Goal: Information Seeking & Learning: Learn about a topic

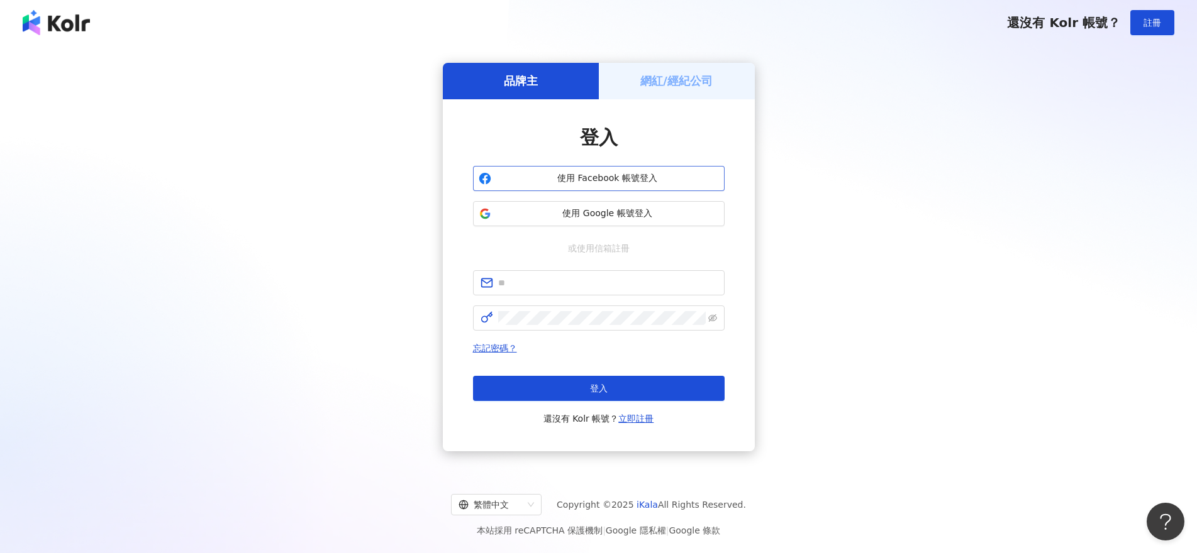
click at [643, 184] on span "使用 Facebook 帳號登入" at bounding box center [607, 178] width 223 height 13
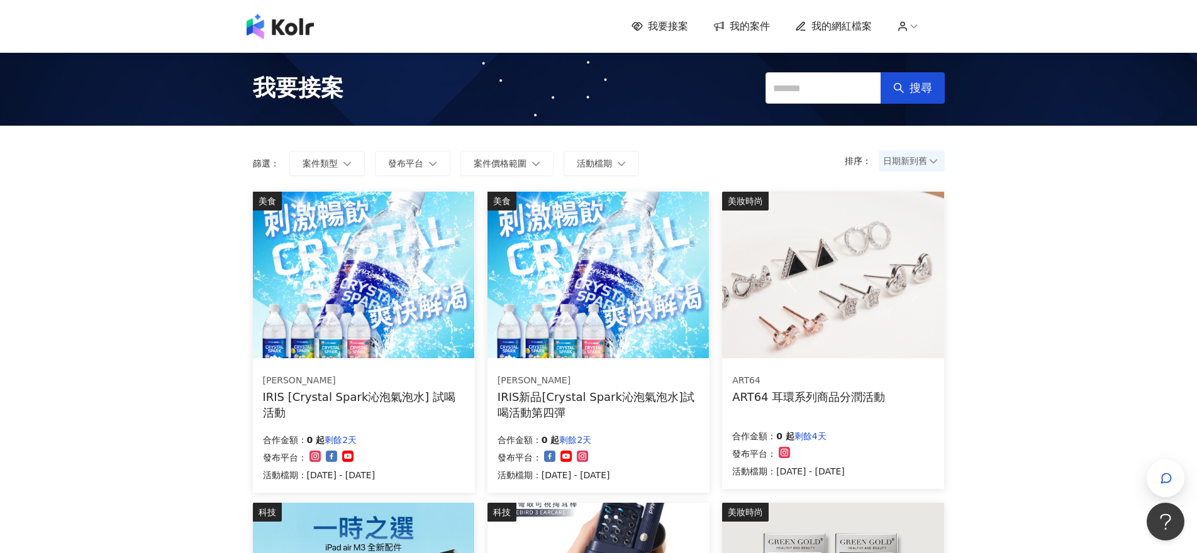
click at [926, 162] on span "日期新到舊" at bounding box center [911, 161] width 57 height 19
click at [920, 230] on div "日期新到舊" at bounding box center [911, 230] width 46 height 14
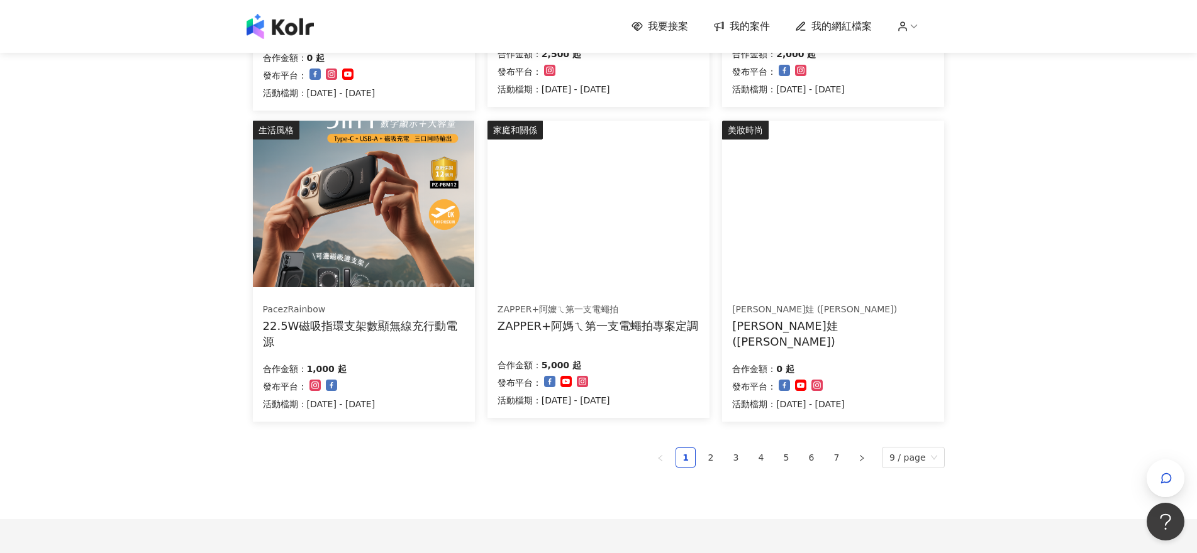
scroll to position [692, 0]
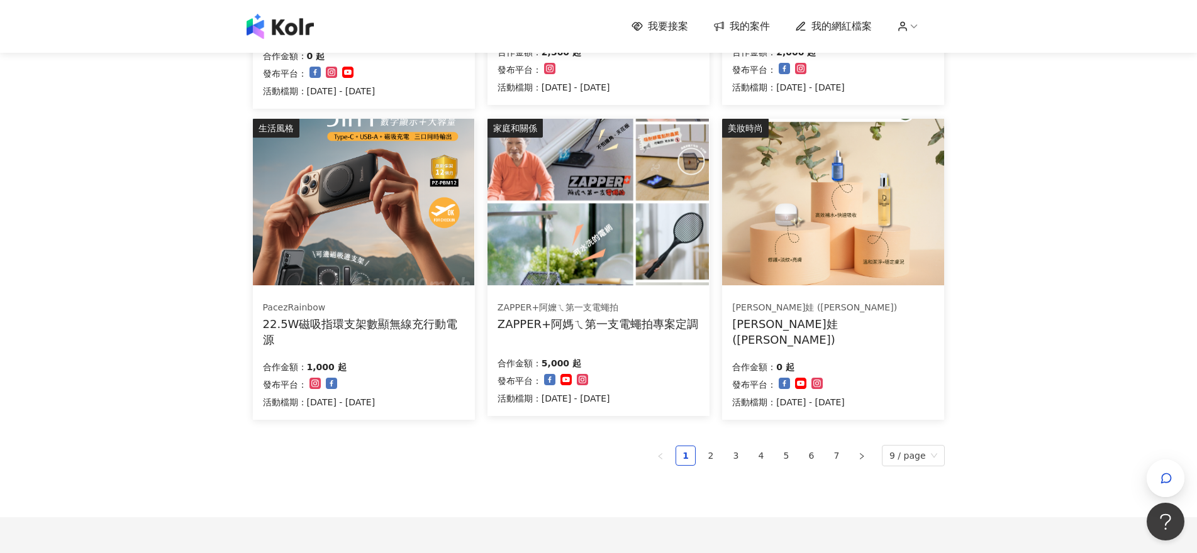
click at [658, 214] on img at bounding box center [597, 202] width 221 height 167
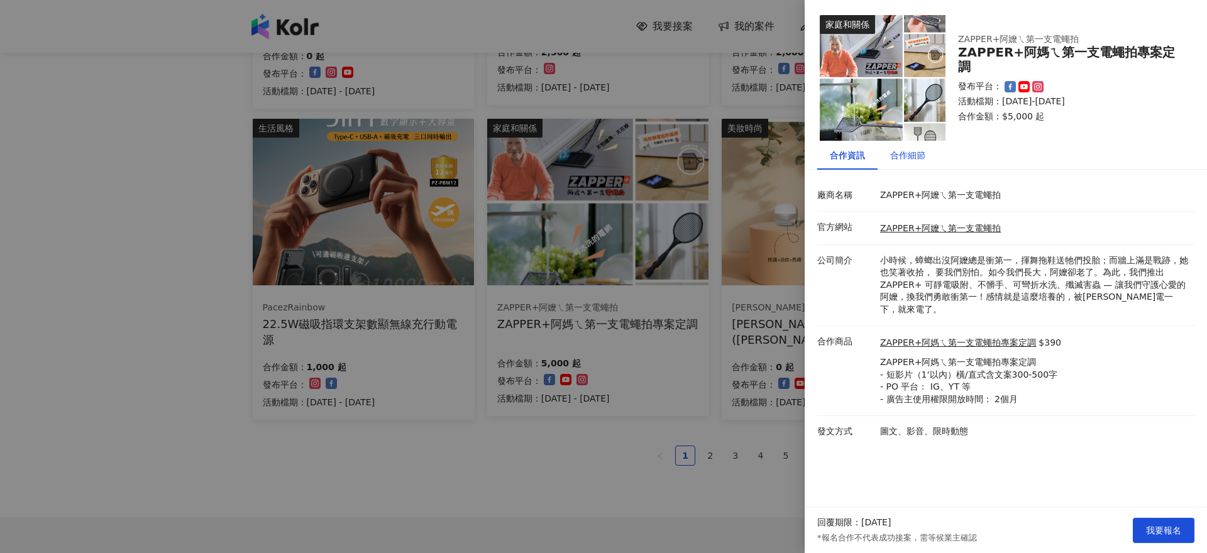
click at [892, 156] on div "合作細節" at bounding box center [907, 155] width 35 height 14
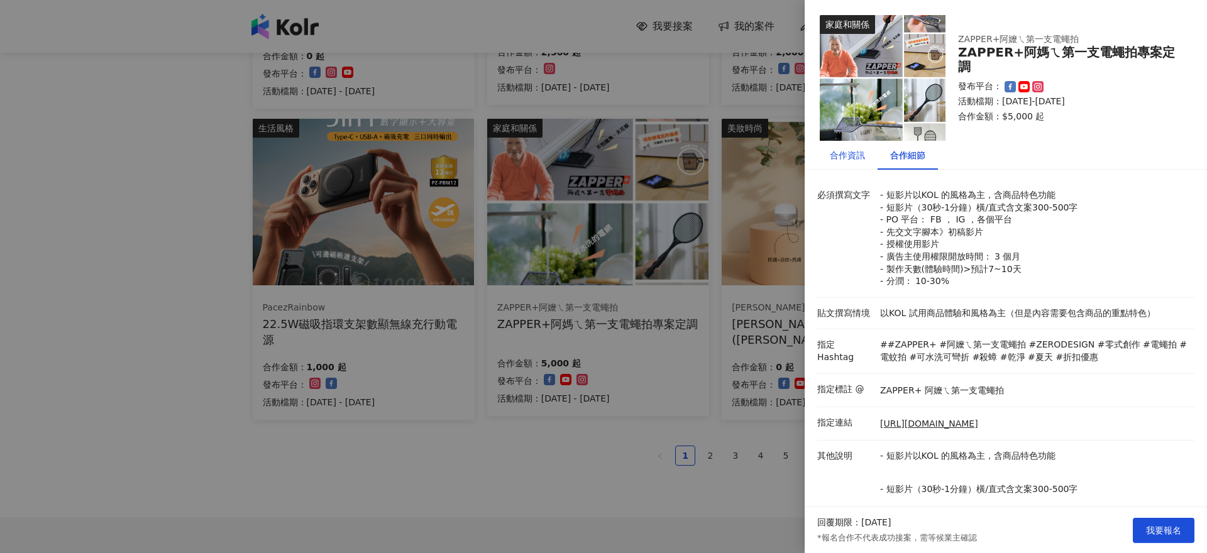
click at [860, 156] on div "合作資訊" at bounding box center [847, 155] width 35 height 14
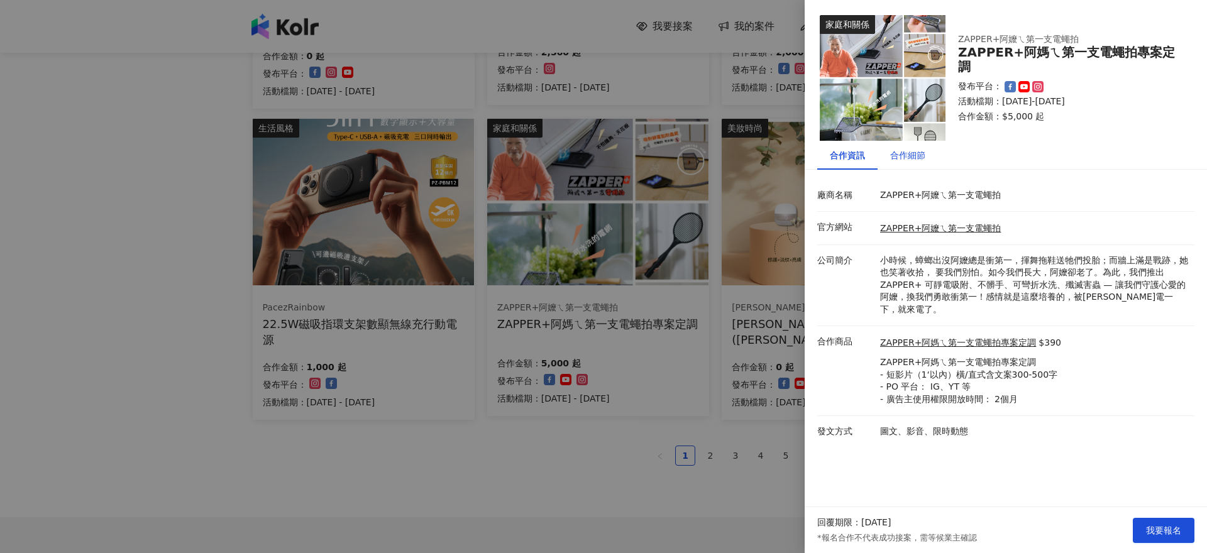
click at [915, 160] on div "合作細節" at bounding box center [907, 155] width 35 height 14
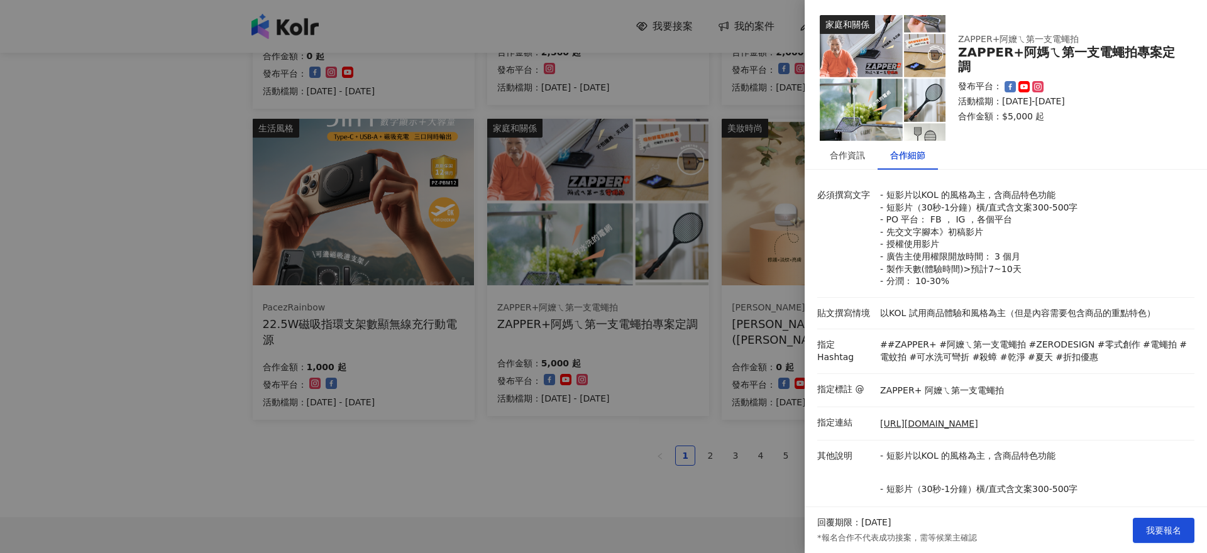
click at [109, 269] on div at bounding box center [603, 276] width 1207 height 553
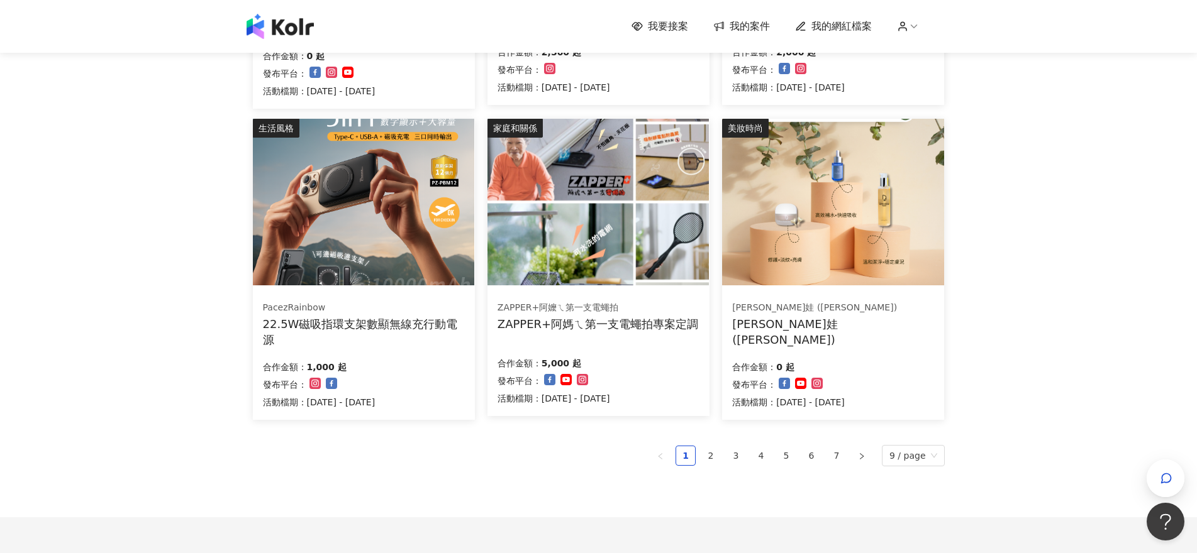
click at [395, 191] on img at bounding box center [363, 202] width 221 height 167
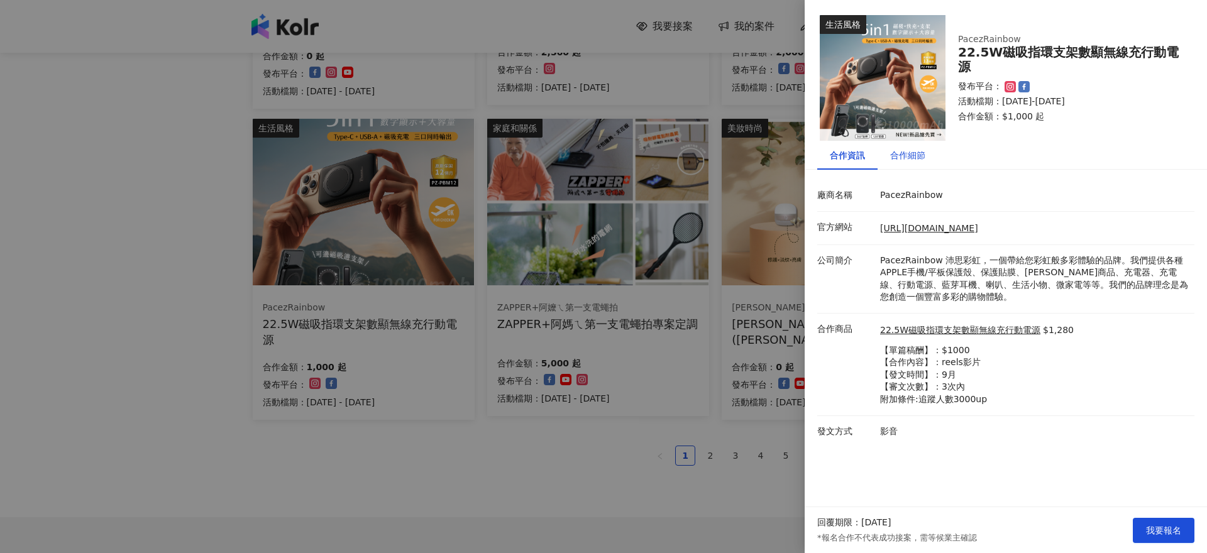
click at [897, 157] on div "合作細節" at bounding box center [907, 155] width 35 height 14
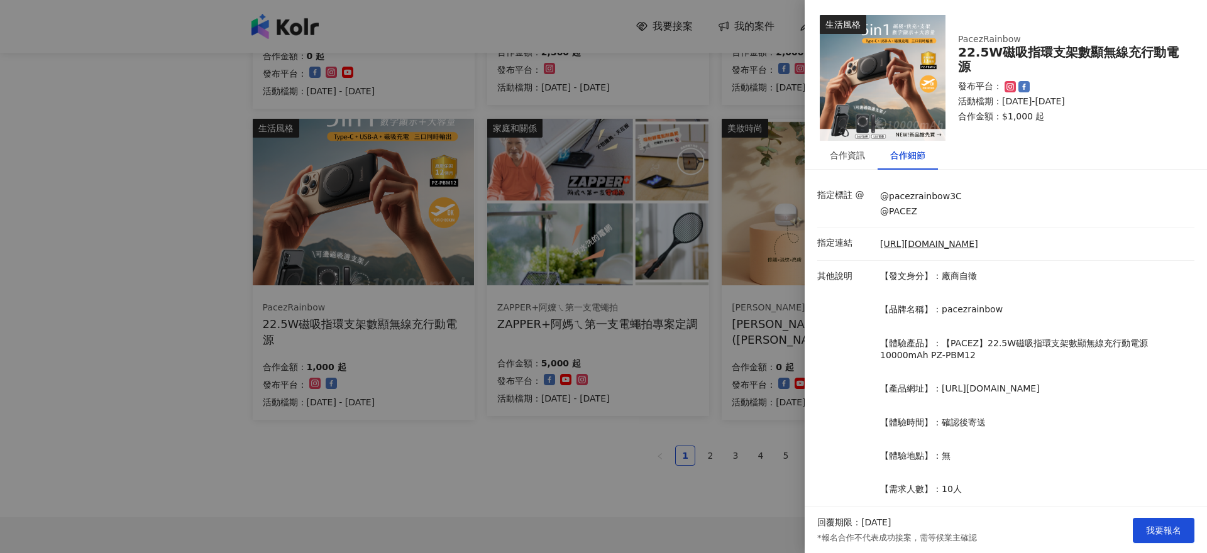
click at [34, 367] on div at bounding box center [603, 276] width 1207 height 553
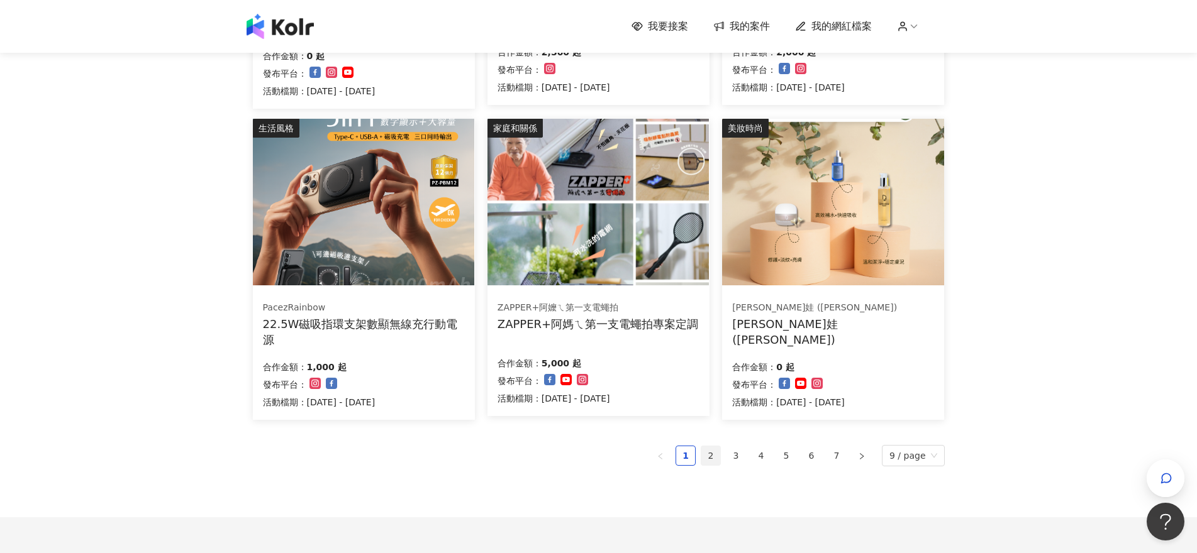
click at [707, 455] on link "2" at bounding box center [710, 455] width 19 height 19
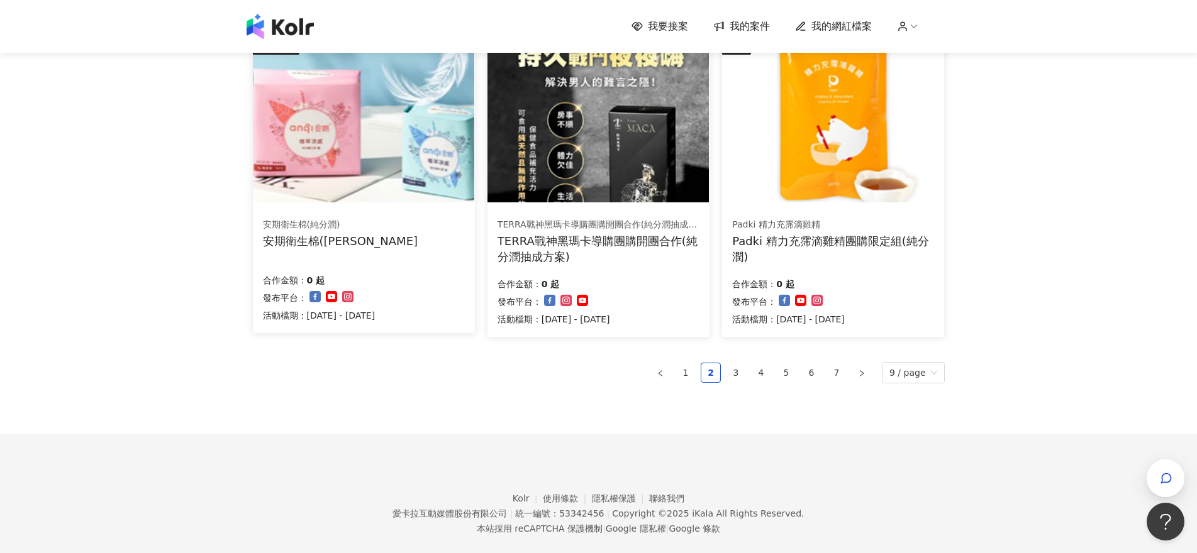
scroll to position [797, 0]
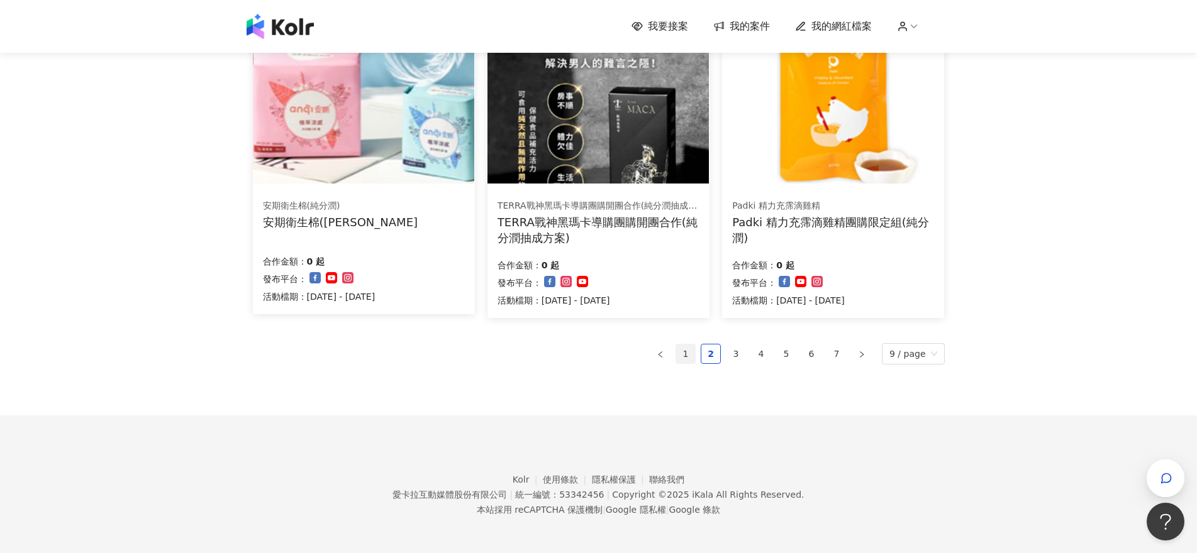
click at [688, 351] on link "1" at bounding box center [685, 354] width 19 height 19
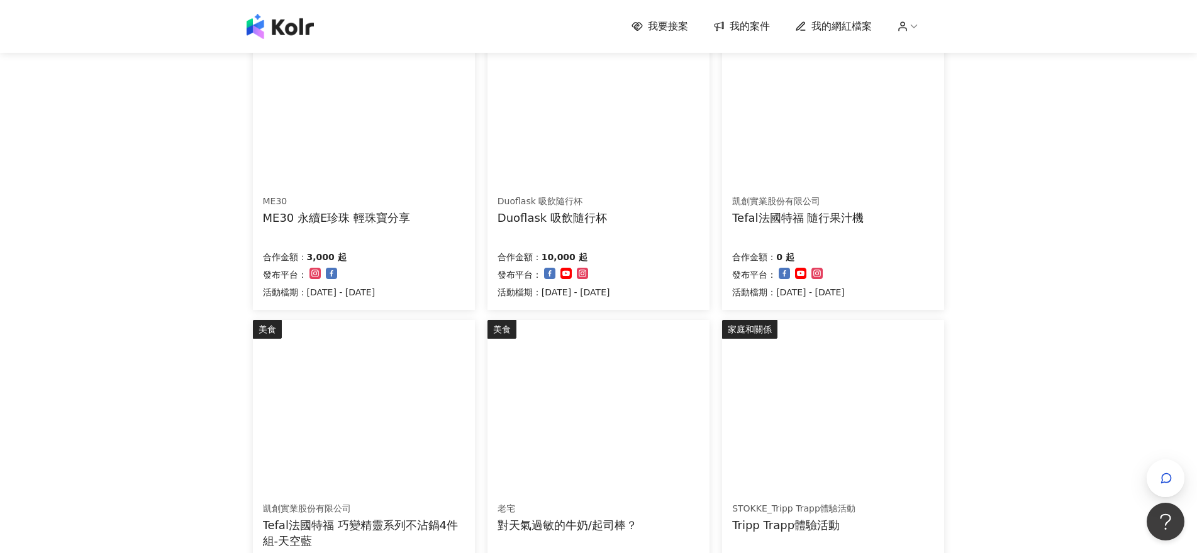
scroll to position [354, 0]
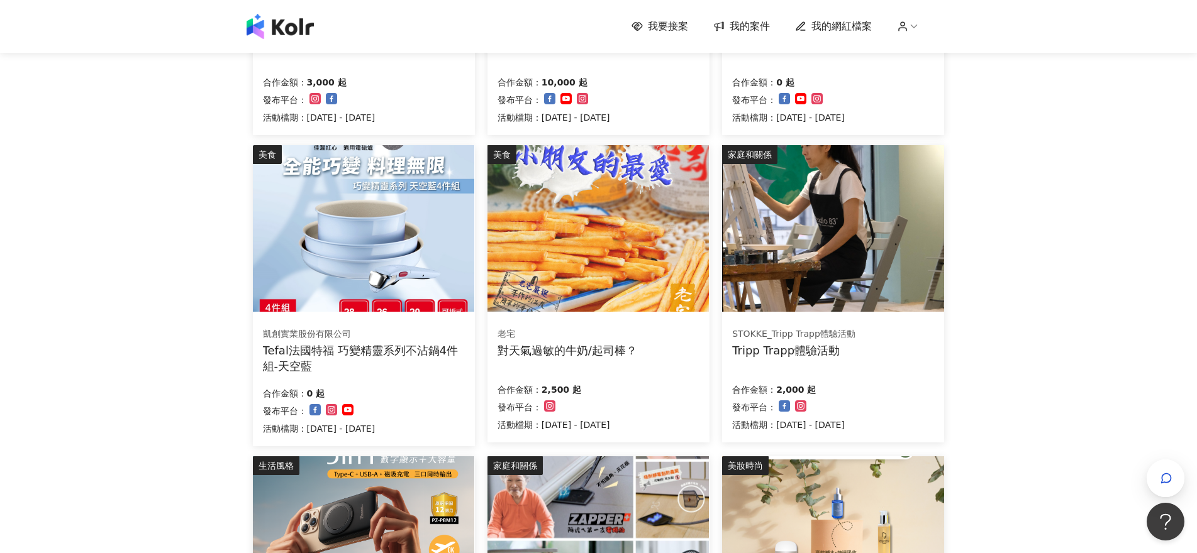
click at [373, 251] on img at bounding box center [363, 228] width 221 height 167
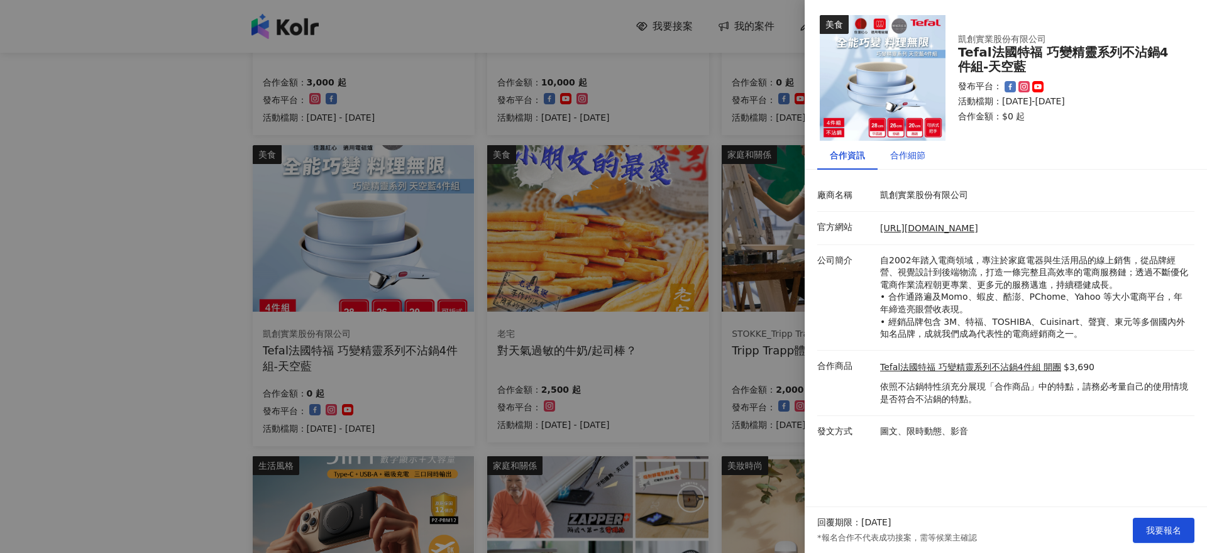
click at [898, 157] on div "合作細節" at bounding box center [907, 155] width 35 height 14
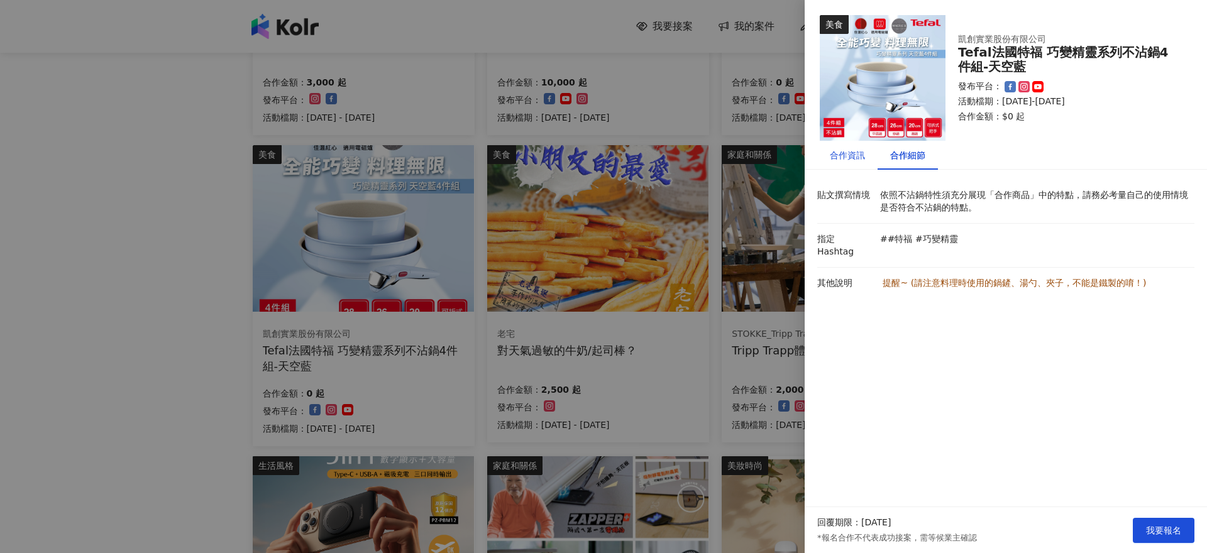
click at [839, 158] on div "合作資訊" at bounding box center [847, 155] width 35 height 14
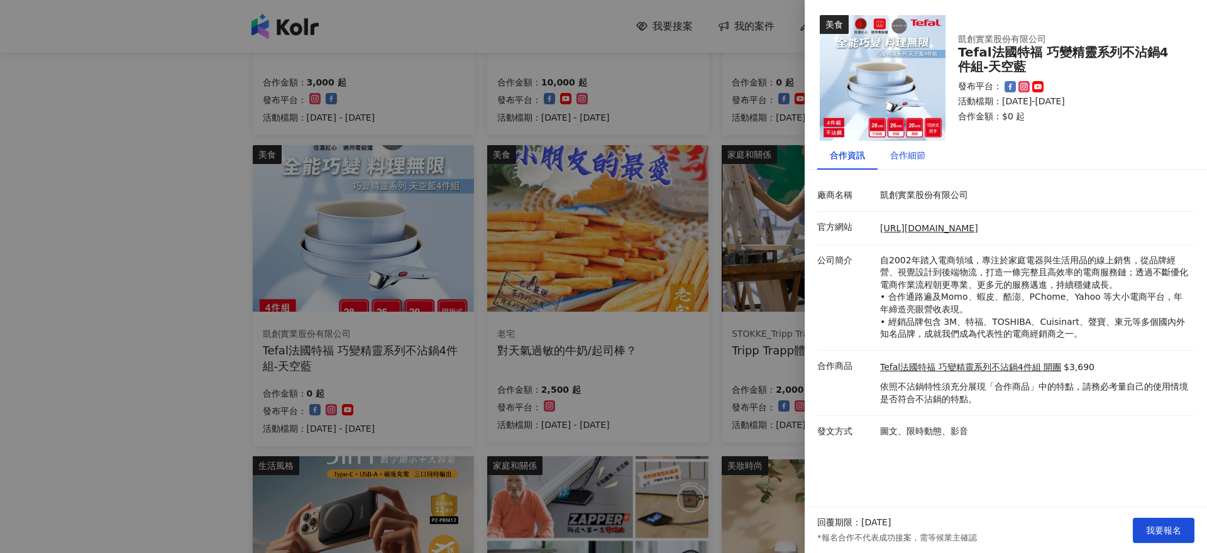
click at [908, 156] on div "合作細節" at bounding box center [907, 155] width 35 height 14
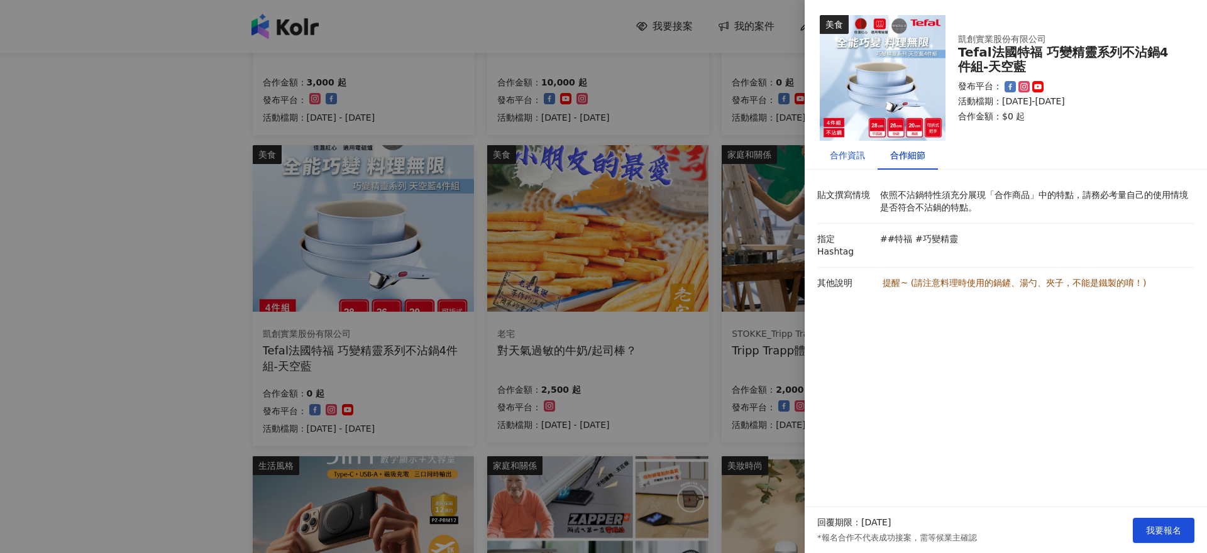
click at [848, 157] on div "合作資訊" at bounding box center [847, 155] width 35 height 14
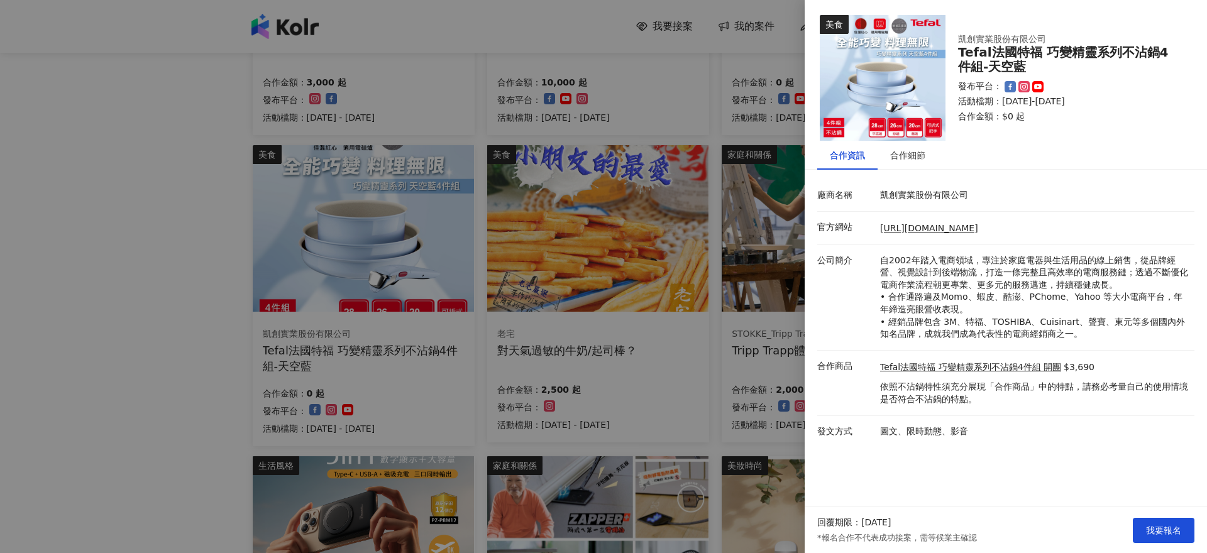
click at [91, 271] on div at bounding box center [603, 276] width 1207 height 553
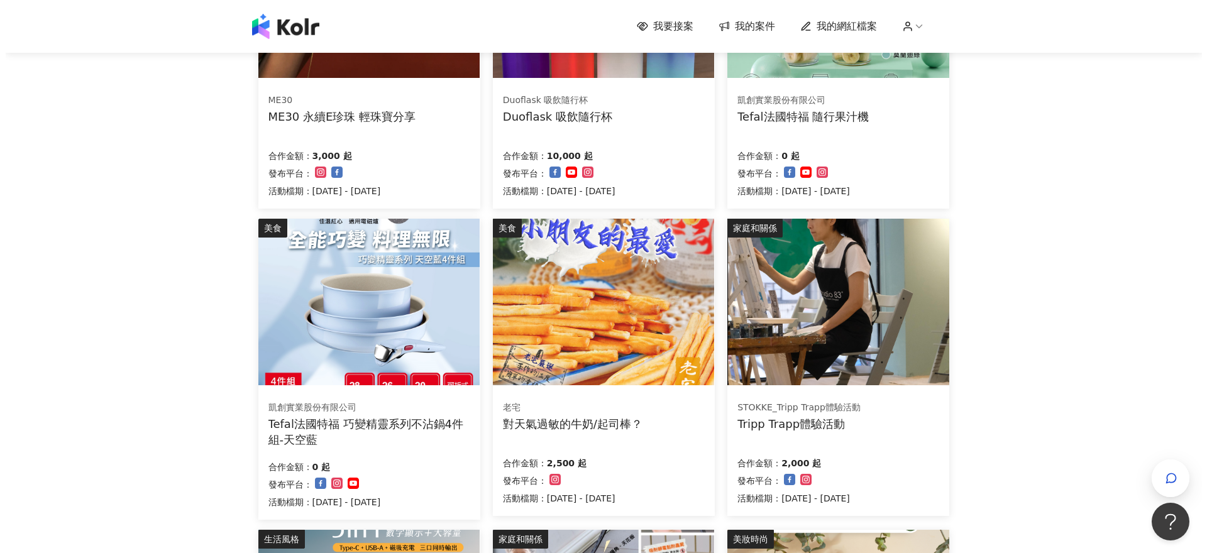
scroll to position [165, 0]
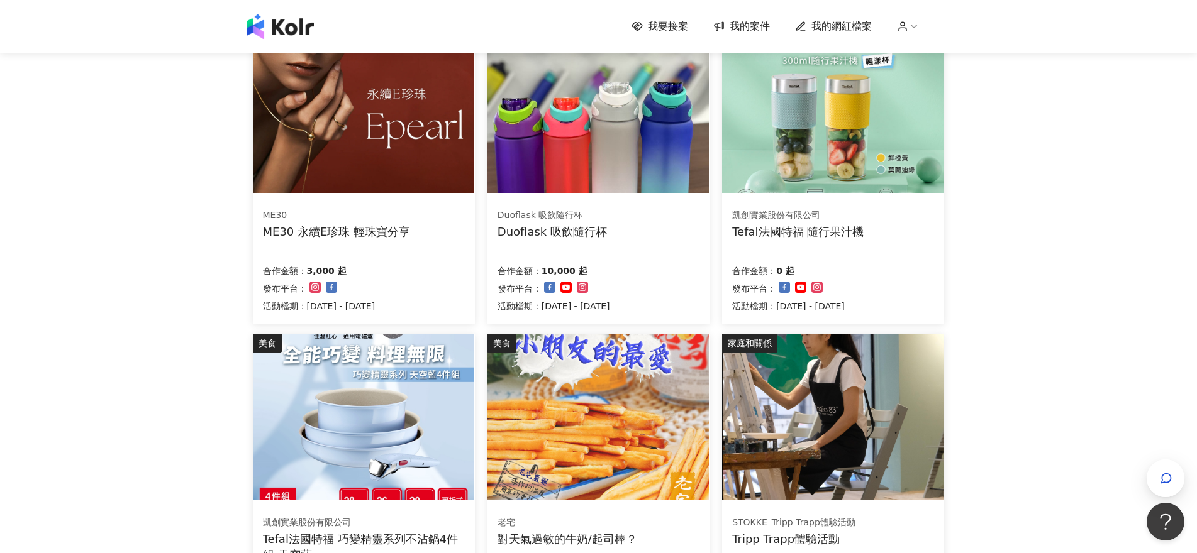
click at [877, 139] on img at bounding box center [832, 109] width 221 height 167
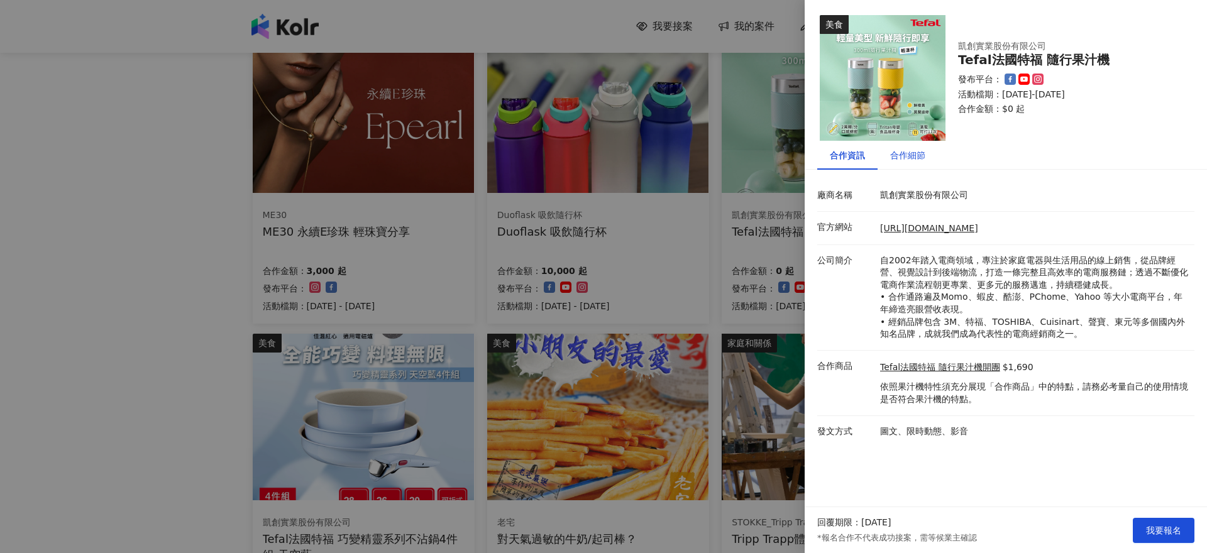
click at [899, 157] on div "合作細節" at bounding box center [907, 155] width 35 height 14
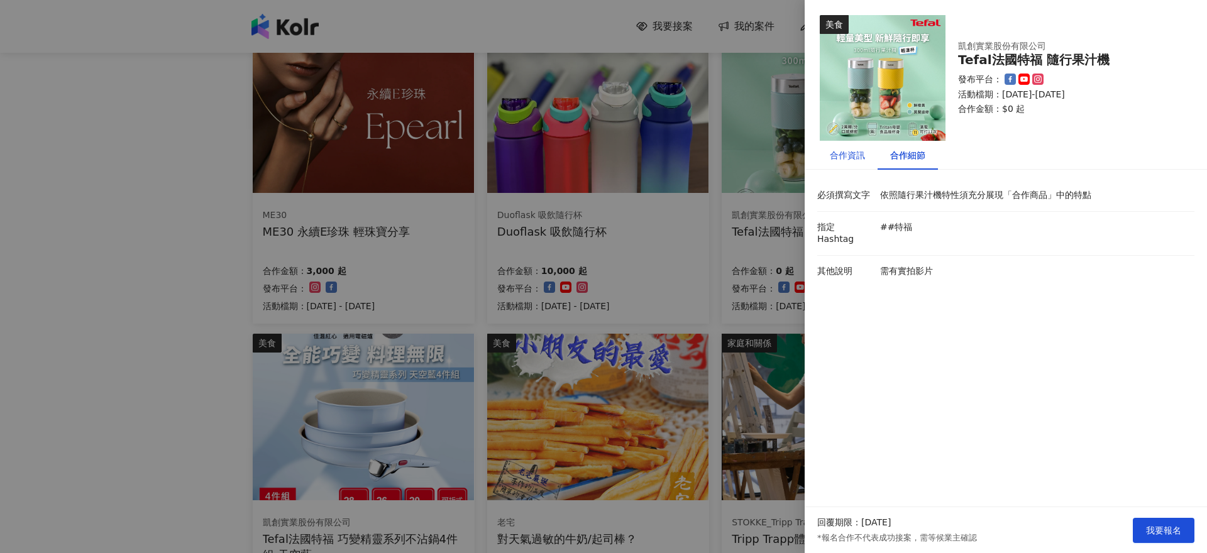
click at [863, 158] on div "合作資訊" at bounding box center [847, 155] width 35 height 14
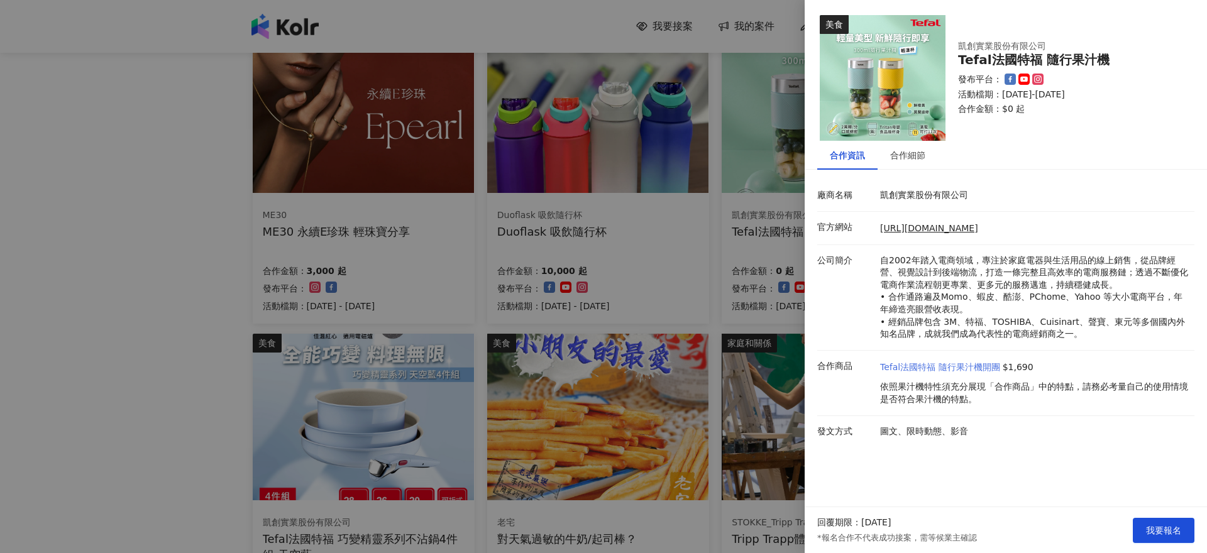
click at [988, 367] on link "Tefal法國特福 隨行果汁機開團" at bounding box center [940, 368] width 120 height 13
click at [909, 155] on div "合作細節" at bounding box center [907, 155] width 35 height 14
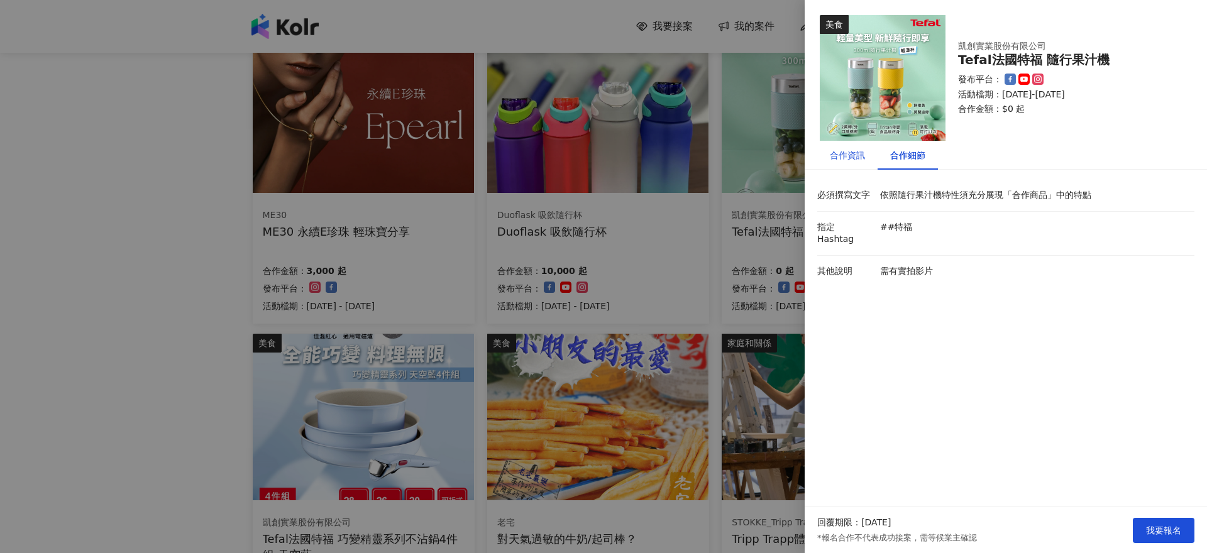
click at [854, 155] on div "合作資訊" at bounding box center [847, 155] width 35 height 14
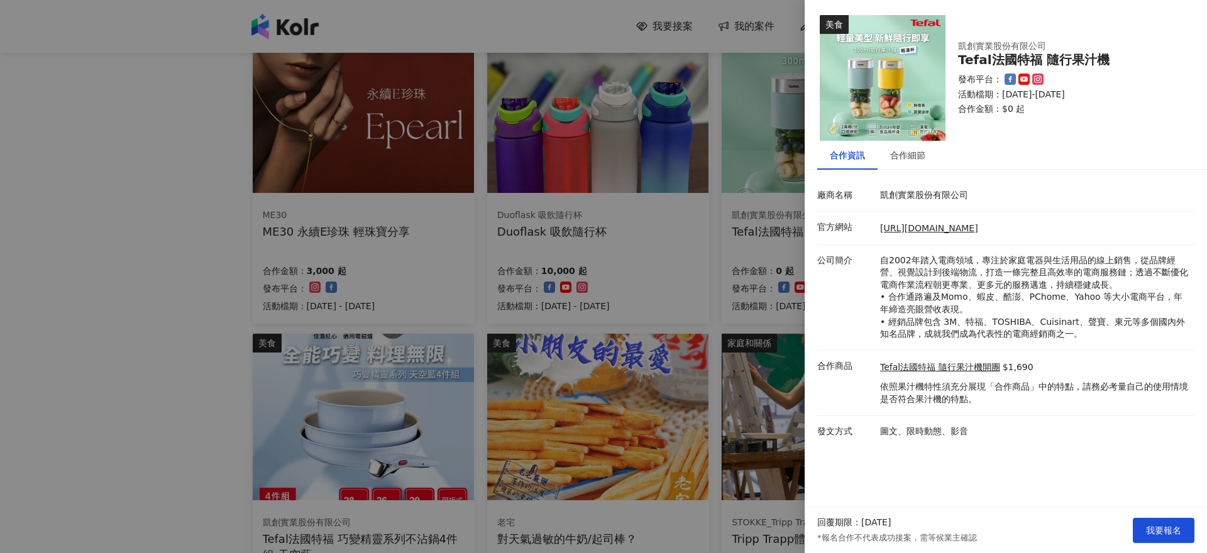
click at [231, 229] on div at bounding box center [603, 276] width 1207 height 553
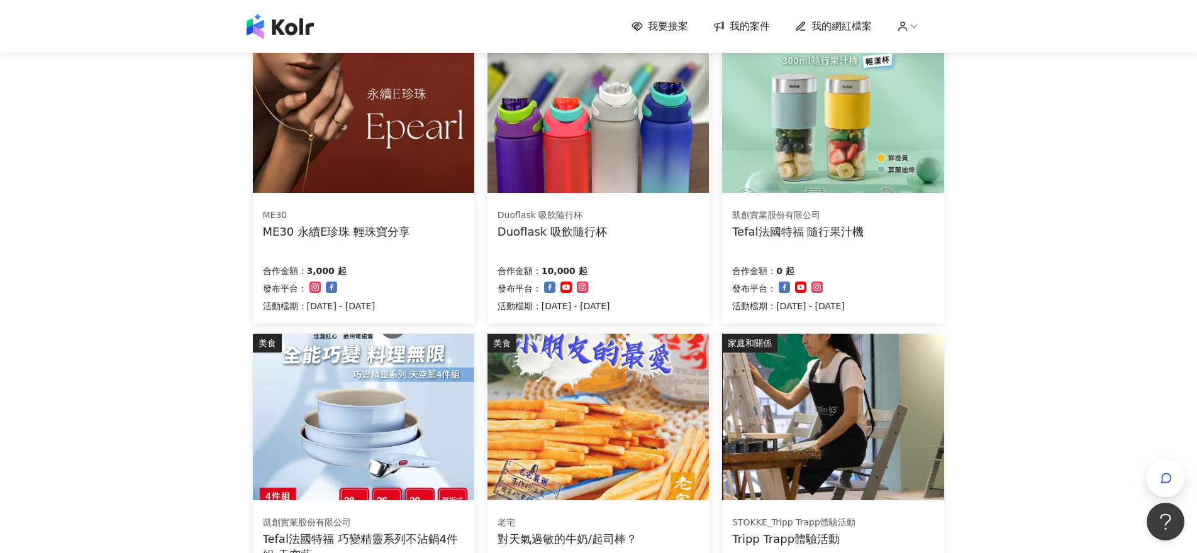
click at [449, 146] on img at bounding box center [363, 109] width 221 height 167
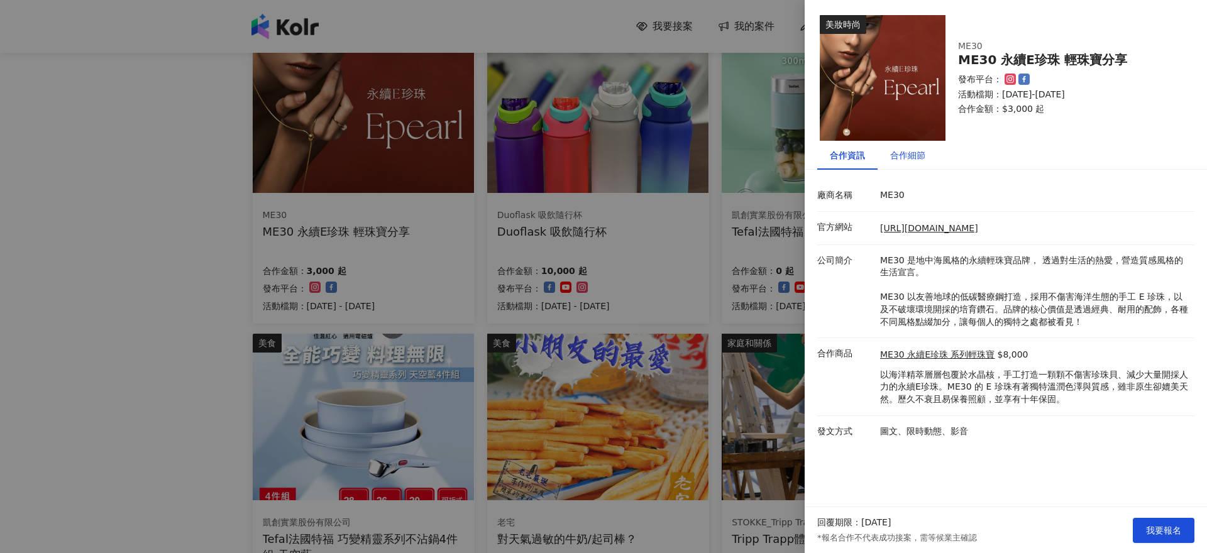
click at [899, 158] on div "合作細節" at bounding box center [907, 155] width 35 height 14
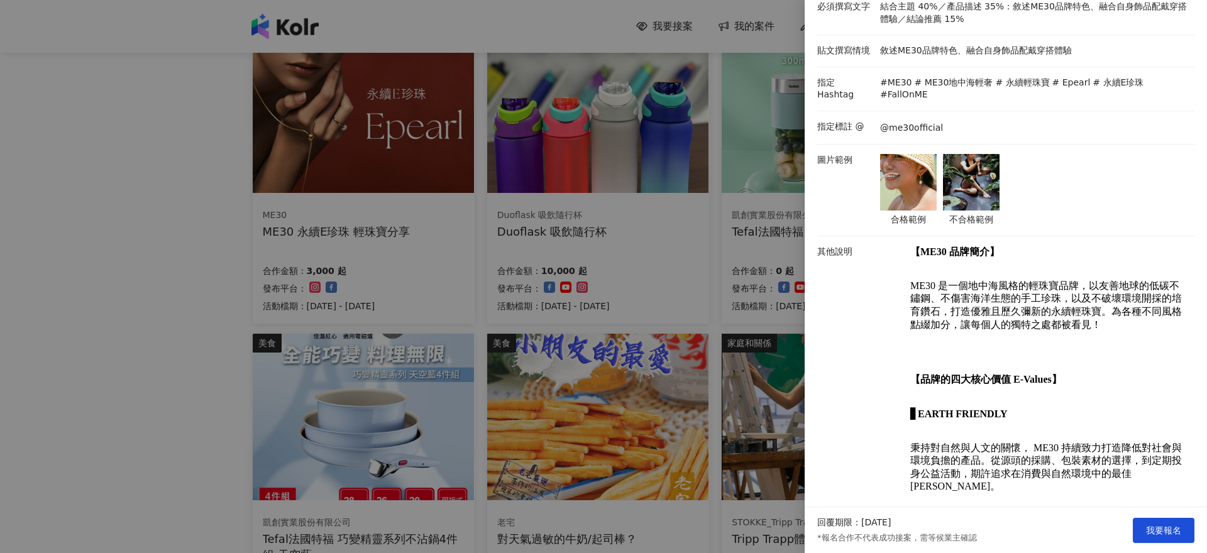
scroll to position [126, 0]
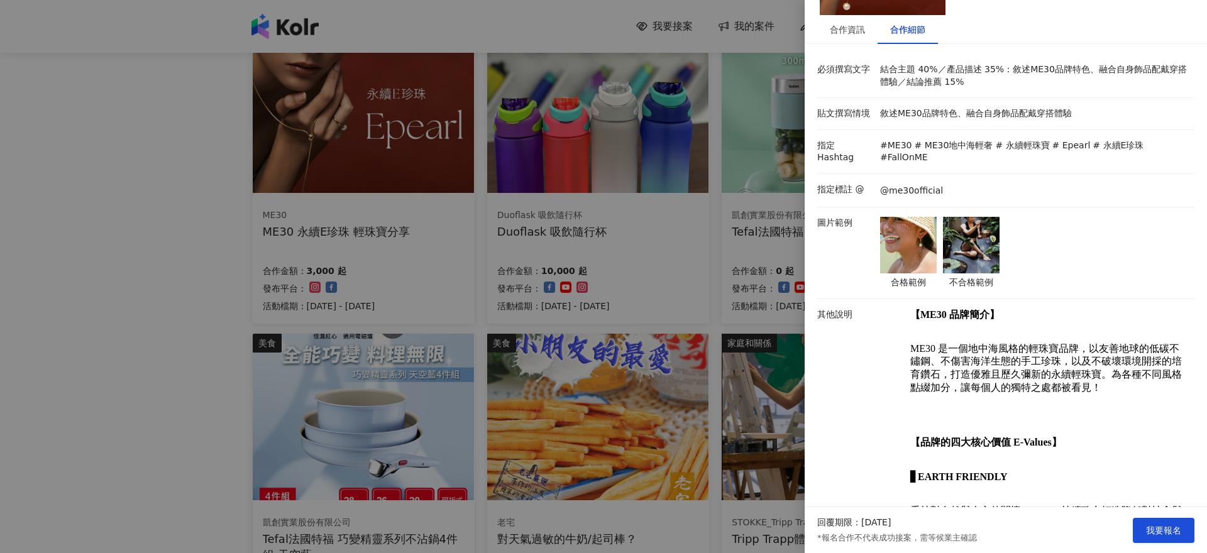
click at [959, 217] on img at bounding box center [971, 245] width 57 height 57
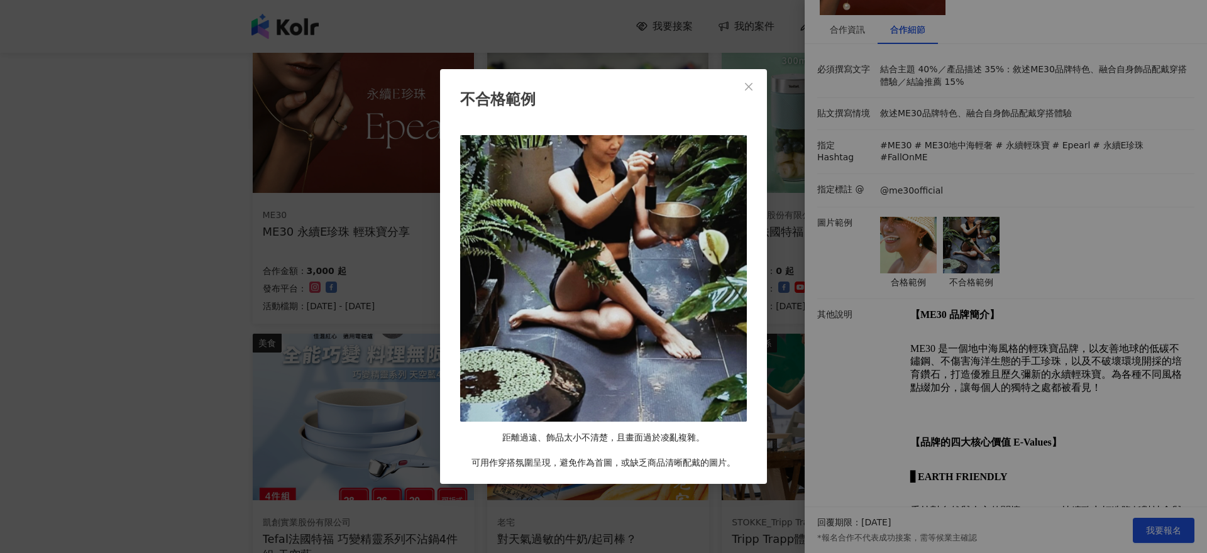
click at [897, 223] on div "不合格範例 距離過遠、飾品太小不清楚，且畫面過於凌亂複雜。 可用作穿搭氛圍呈現，避免作為首圖，或缺乏商品清晰配戴的圖片。" at bounding box center [603, 276] width 1207 height 553
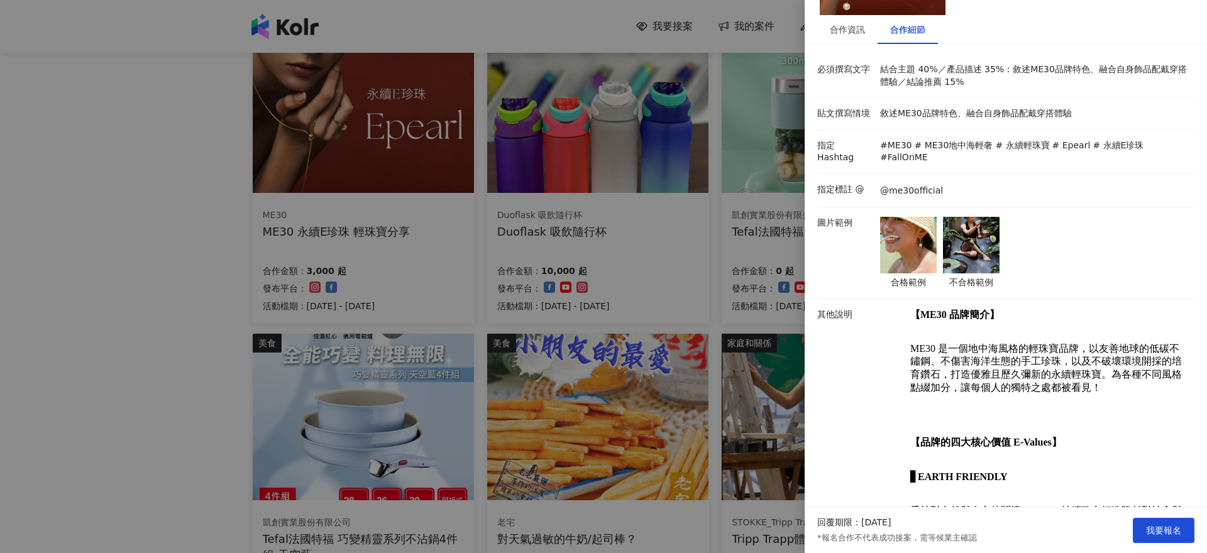
click at [897, 225] on img at bounding box center [908, 245] width 57 height 57
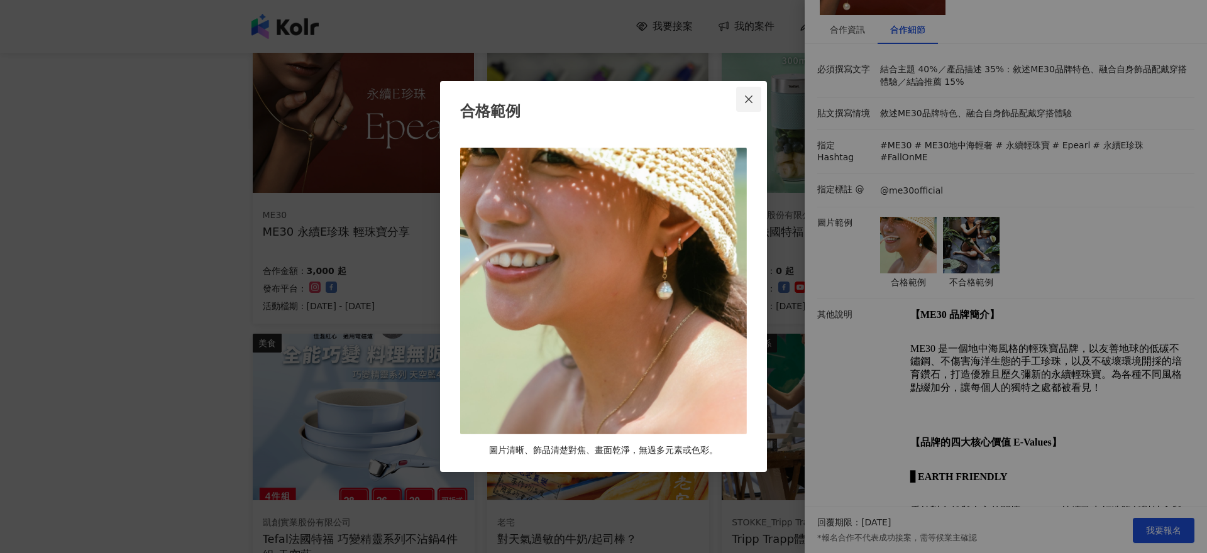
click at [755, 96] on span "Close" at bounding box center [748, 99] width 25 height 10
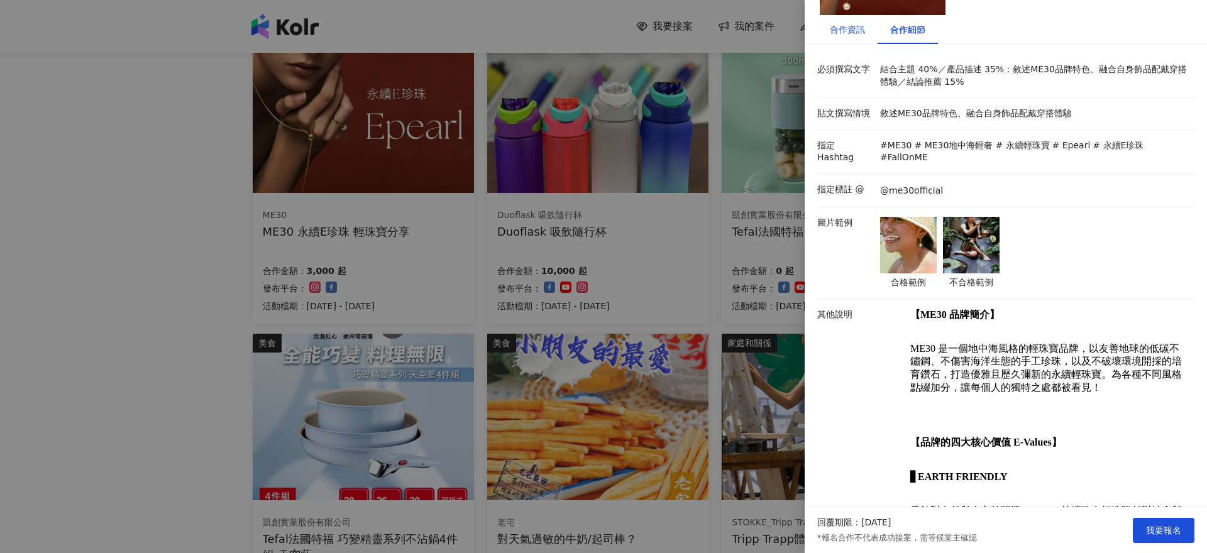
click at [851, 30] on div "合作資訊" at bounding box center [847, 30] width 35 height 14
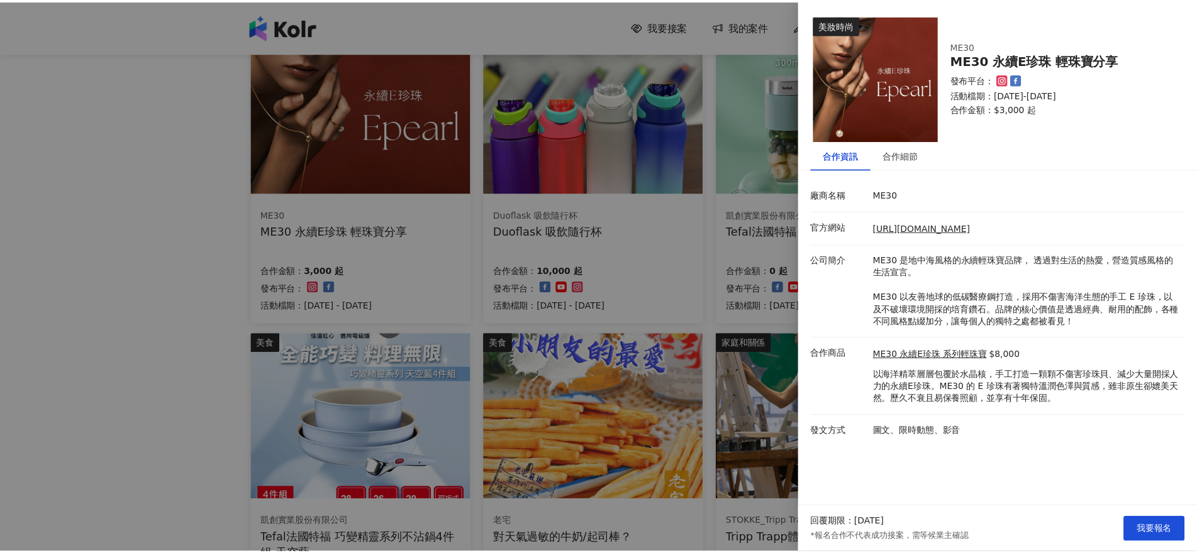
scroll to position [0, 0]
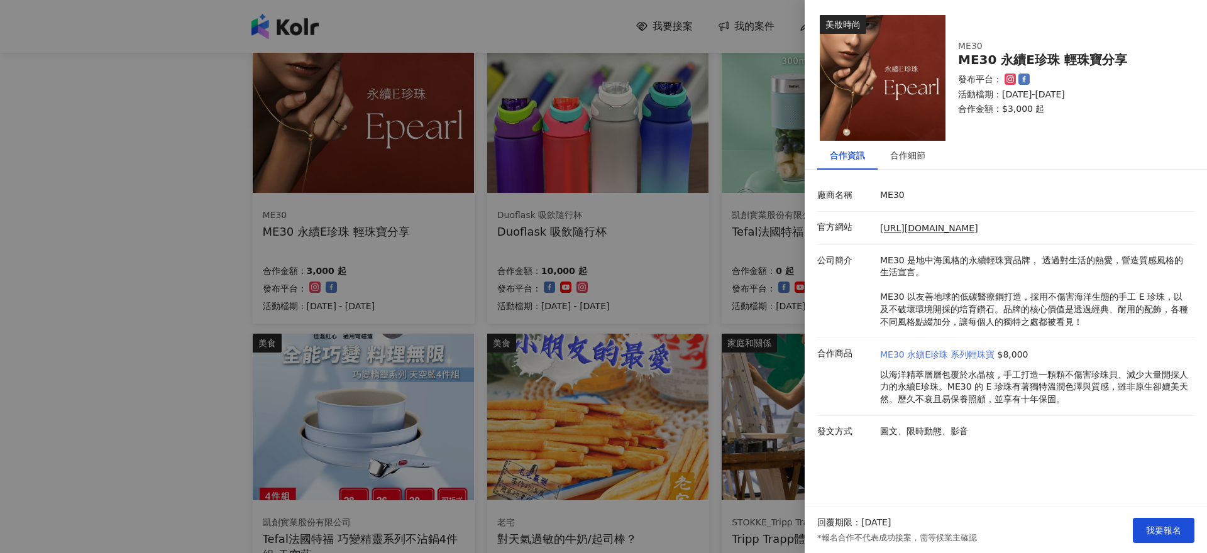
click at [944, 357] on link "ME30 永續E珍珠 系列輕珠寶" at bounding box center [937, 355] width 115 height 13
click at [1, 273] on div at bounding box center [603, 276] width 1207 height 553
